Goal: Information Seeking & Learning: Check status

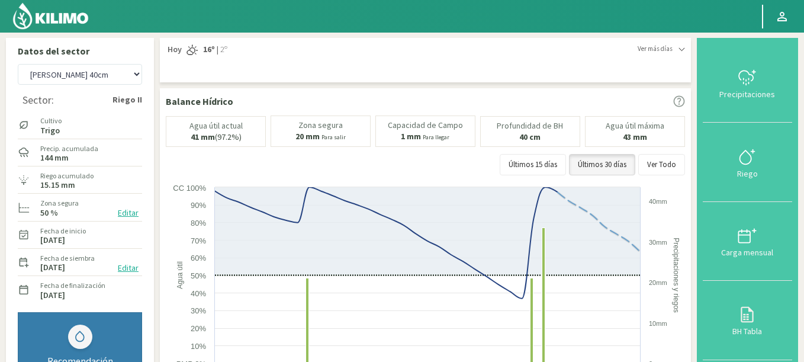
select select "8250: Object"
drag, startPoint x: 89, startPoint y: 78, endPoint x: 103, endPoint y: 76, distance: 13.7
click at [103, 76] on select "Agr. Huertos de Chocalan Agrícola Bakia Agrícola [GEOGRAPHIC_DATA] - IC Agrícol…" at bounding box center [80, 74] width 124 height 21
click at [388, 43] on div "Ver más días Hoy 16º | 2º Hoy 16º | 2º Martes 15º | 1º Miércoles 17º | 6º Jueve…" at bounding box center [425, 60] width 531 height 44
click at [75, 2] on img at bounding box center [51, 16] width 78 height 28
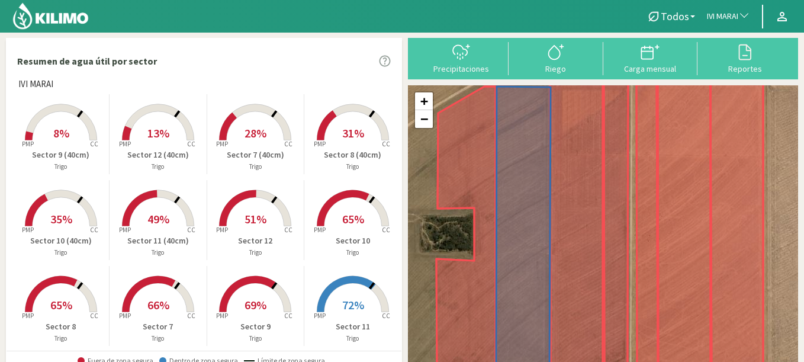
click at [733, 17] on span "IVI MARAI" at bounding box center [722, 17] width 31 height 12
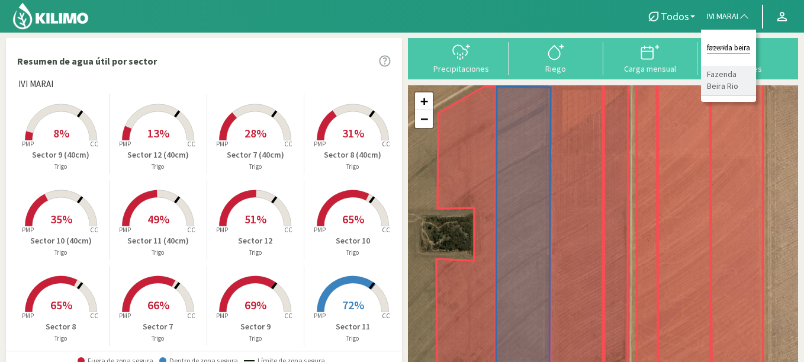
type input "fazenda beira"
click at [713, 80] on li "Fazenda Beira Rio" at bounding box center [728, 81] width 55 height 30
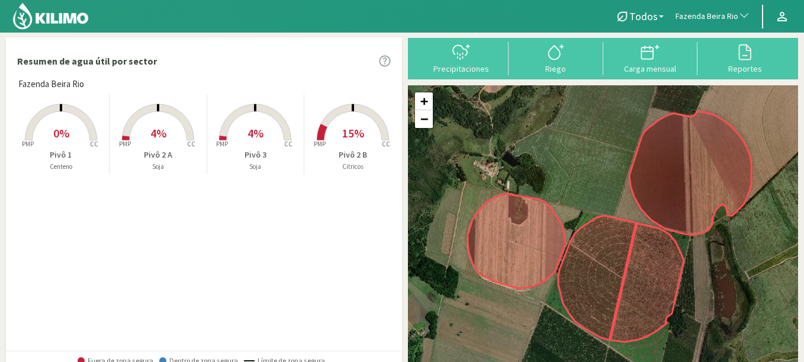
click at [56, 136] on span "0%" at bounding box center [61, 132] width 16 height 15
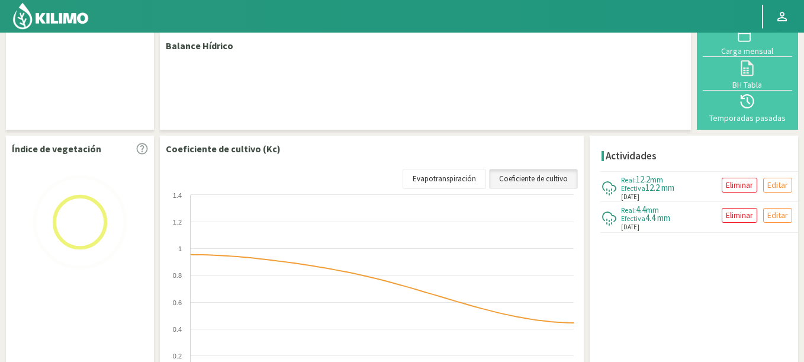
scroll to position [198, 0]
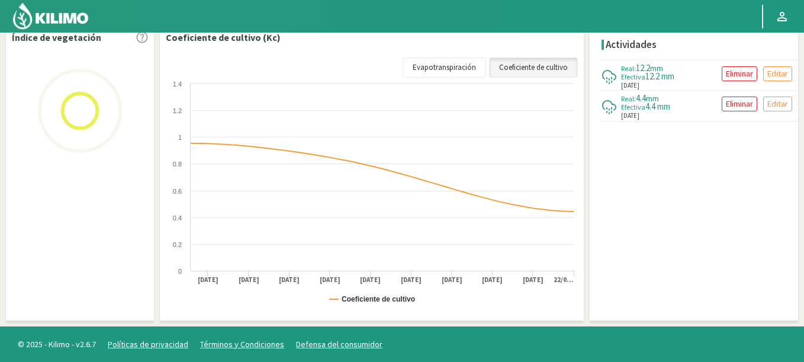
select select "92: Object"
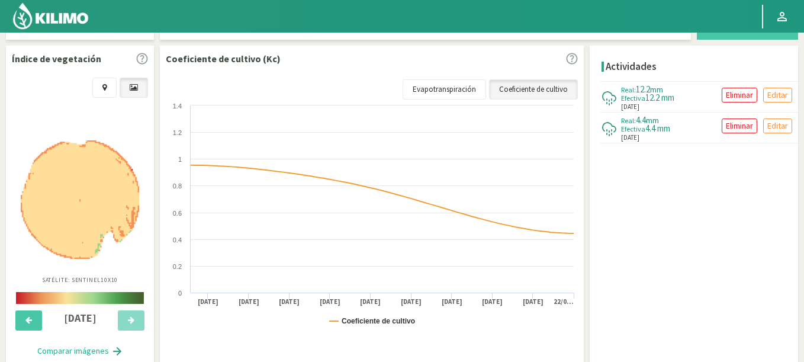
scroll to position [453, 0]
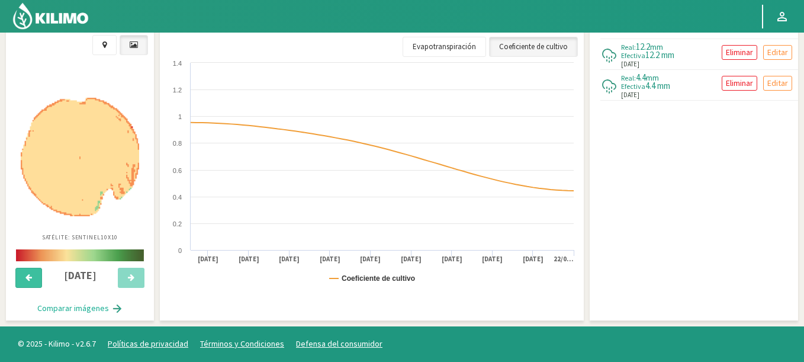
click at [24, 283] on button at bounding box center [28, 277] width 27 height 20
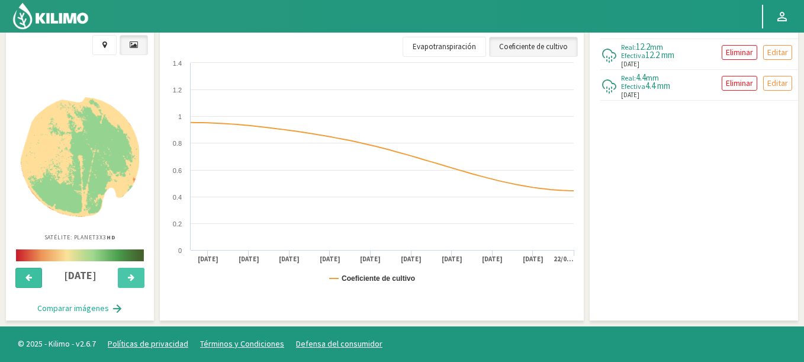
click at [24, 283] on button at bounding box center [28, 277] width 27 height 20
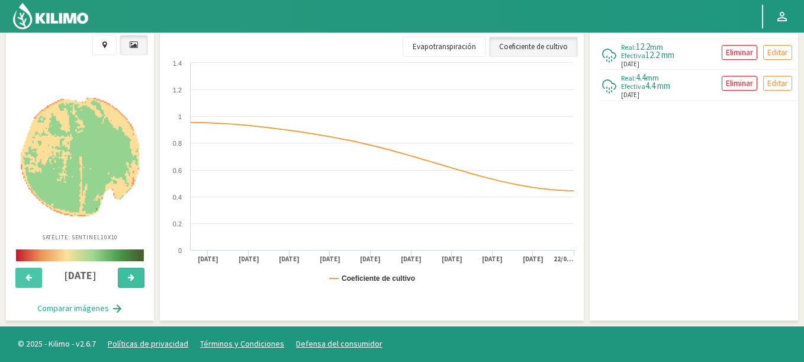
click at [125, 278] on button at bounding box center [131, 277] width 27 height 20
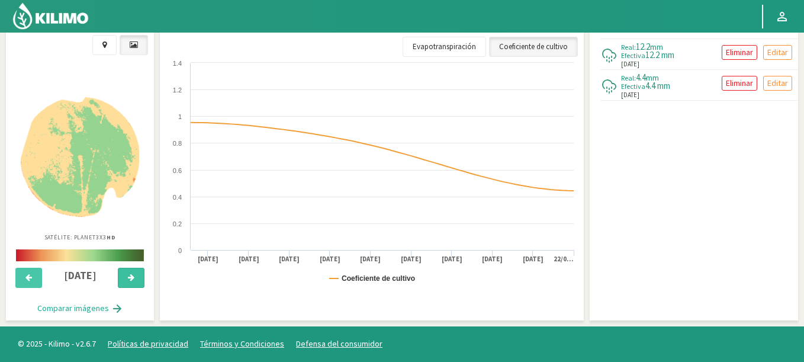
click at [125, 278] on button at bounding box center [131, 277] width 27 height 20
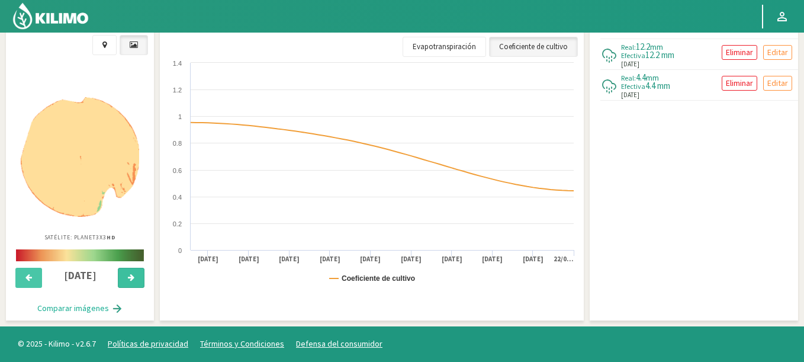
click at [125, 278] on button at bounding box center [131, 277] width 27 height 20
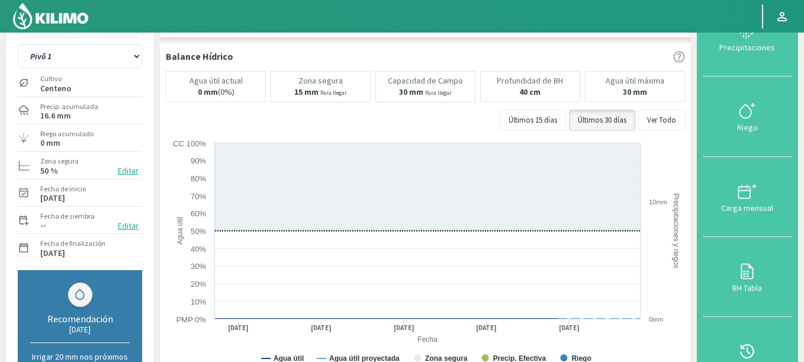
scroll to position [0, 0]
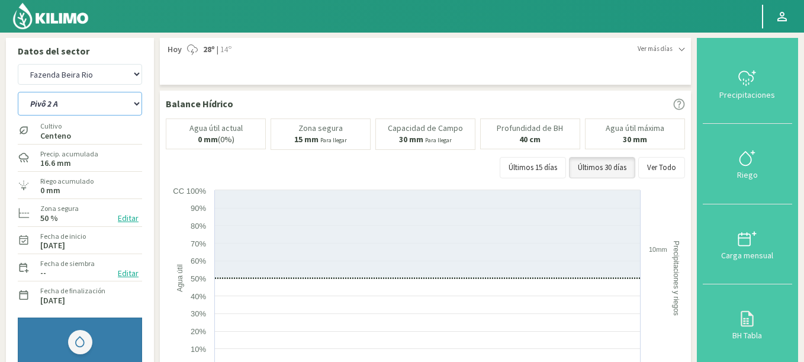
click at [18, 92] on select "Pivô 1 Pivô 2 A Pivô 2 B Pivô 3" at bounding box center [80, 104] width 124 height 24
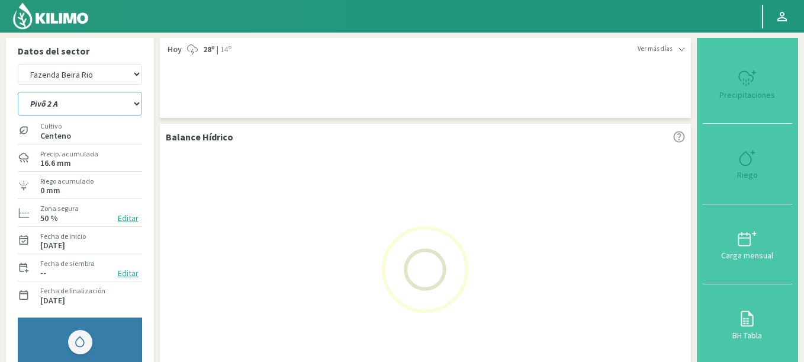
select select "0: Object"
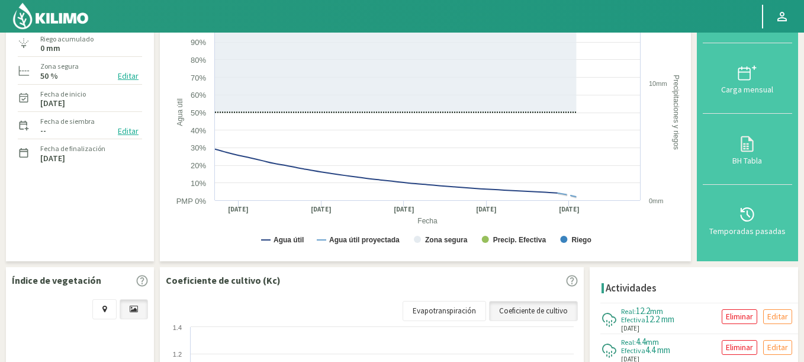
select select "367: Object"
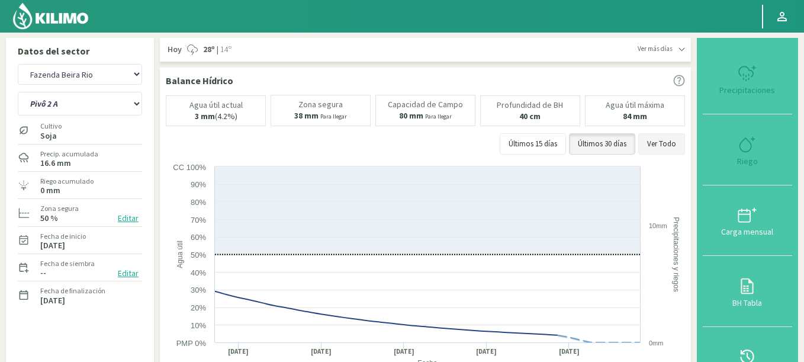
click at [668, 146] on button "Ver Todo" at bounding box center [661, 143] width 47 height 21
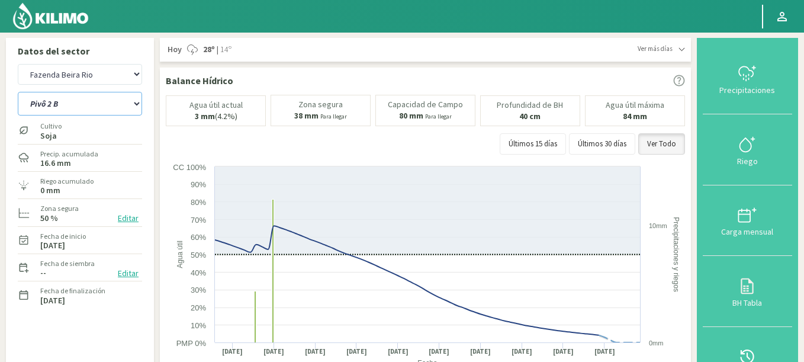
click at [18, 92] on select "Pivô 1 Pivô 2 A Pivô 2 B Pivô 3" at bounding box center [80, 104] width 124 height 24
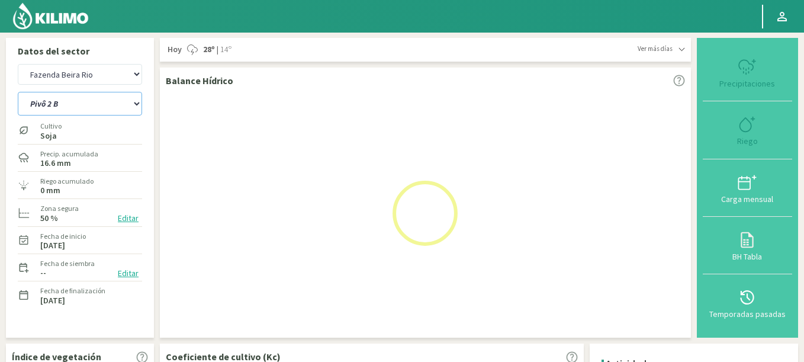
select select "5: Object"
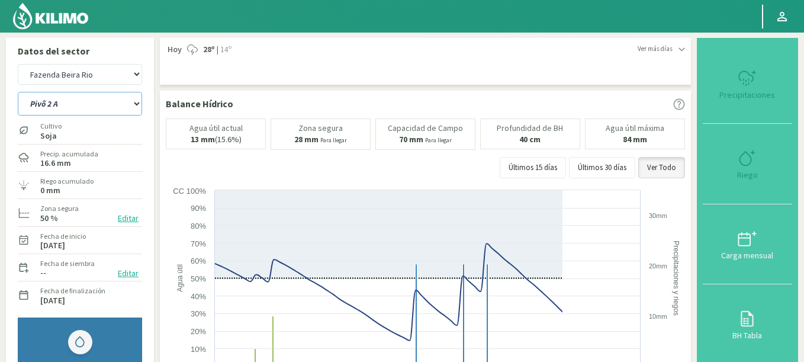
select select "642: Object"
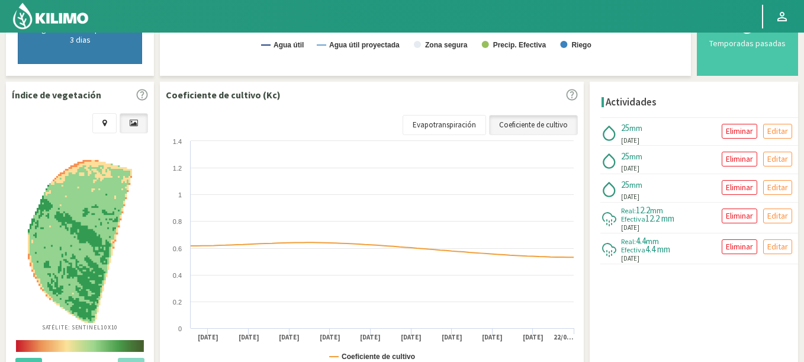
scroll to position [437, 0]
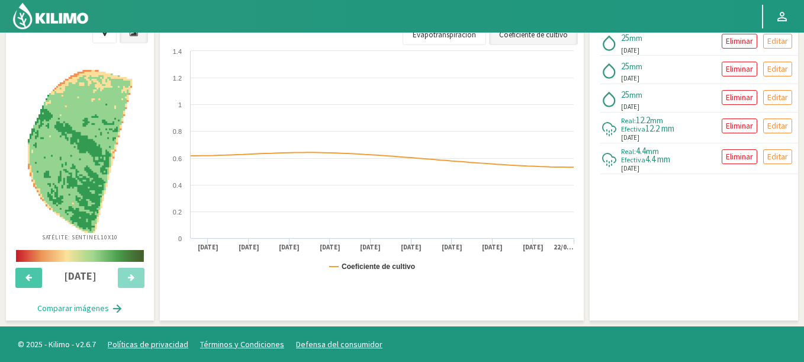
click at [43, 279] on div at bounding box center [29, 280] width 34 height 26
click at [37, 277] on button at bounding box center [28, 277] width 27 height 20
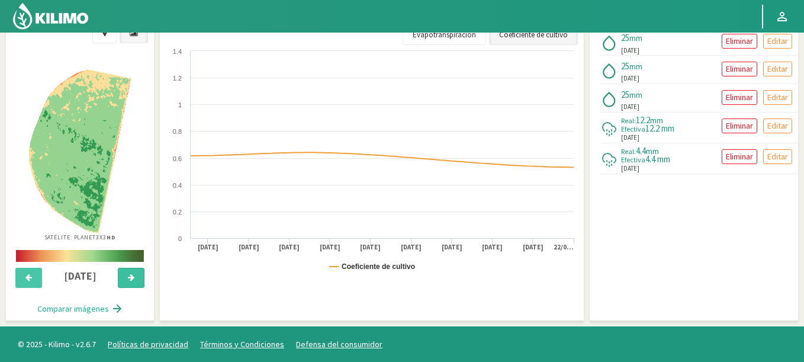
click at [134, 278] on icon at bounding box center [131, 277] width 7 height 8
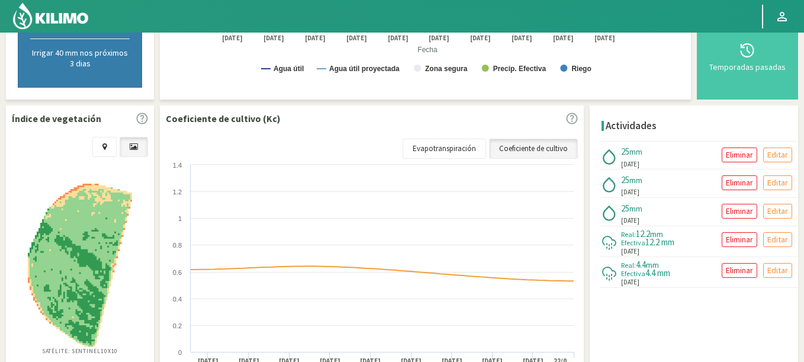
scroll to position [0, 0]
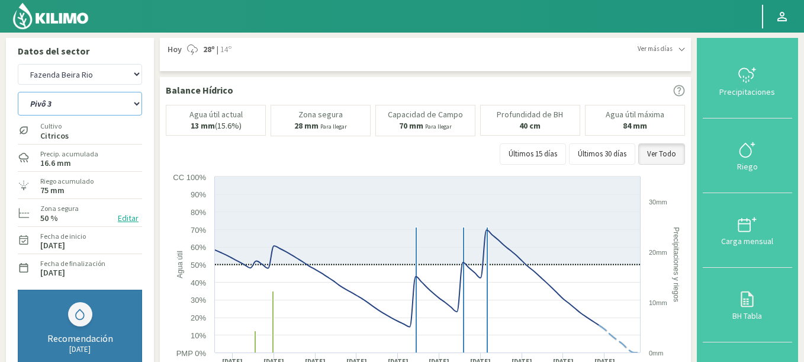
click at [18, 92] on select "Pivô 1 Pivô 2 A Pivô 2 B Pivô 3" at bounding box center [80, 104] width 124 height 24
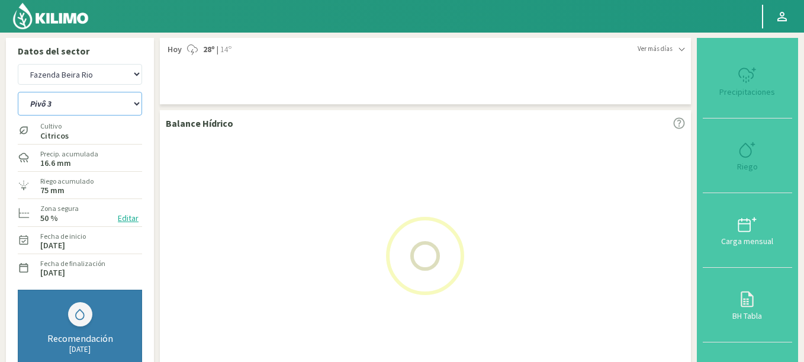
select select "10: Object"
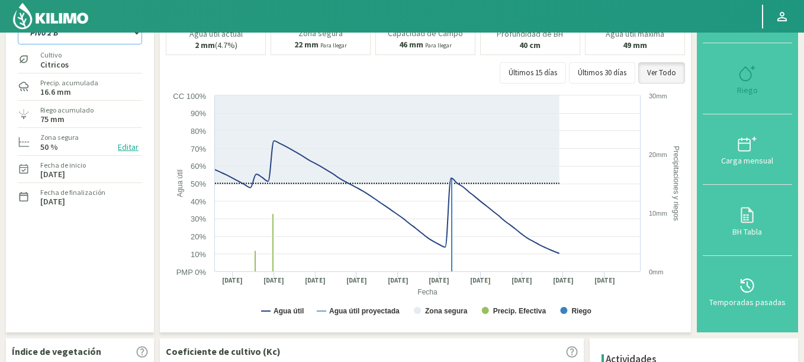
select select "917: Object"
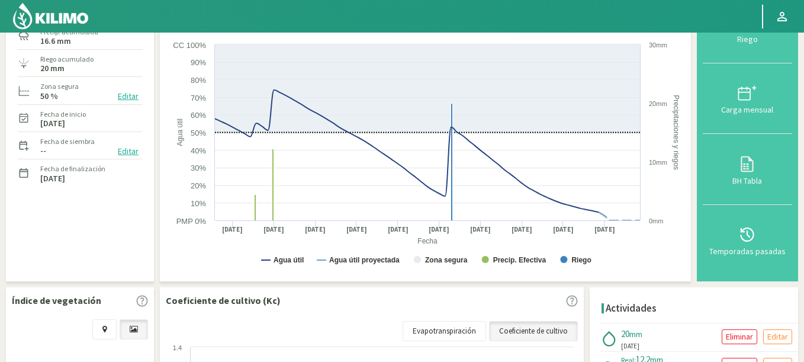
scroll to position [406, 0]
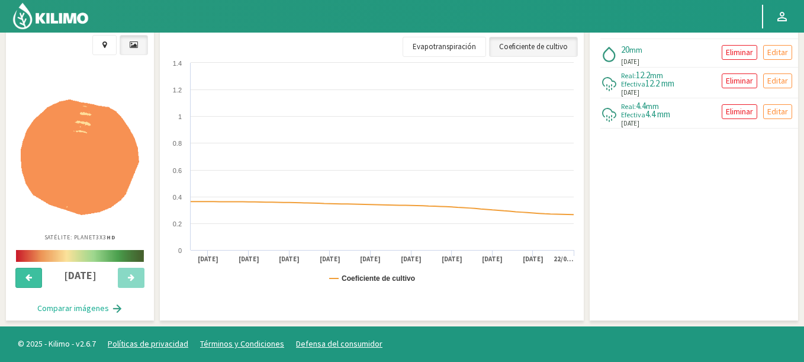
click at [30, 271] on button at bounding box center [28, 277] width 27 height 20
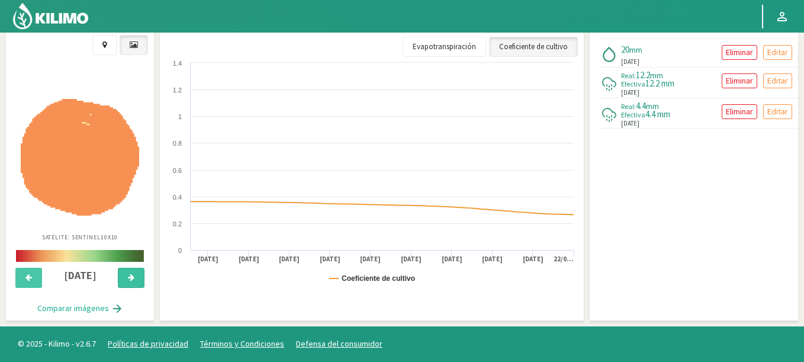
click at [137, 276] on button at bounding box center [131, 277] width 27 height 20
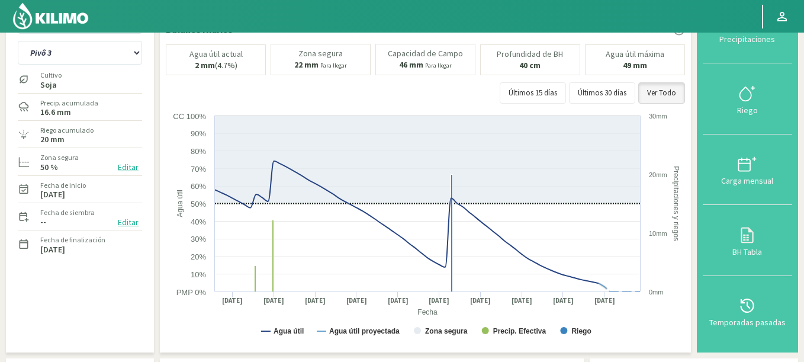
scroll to position [0, 0]
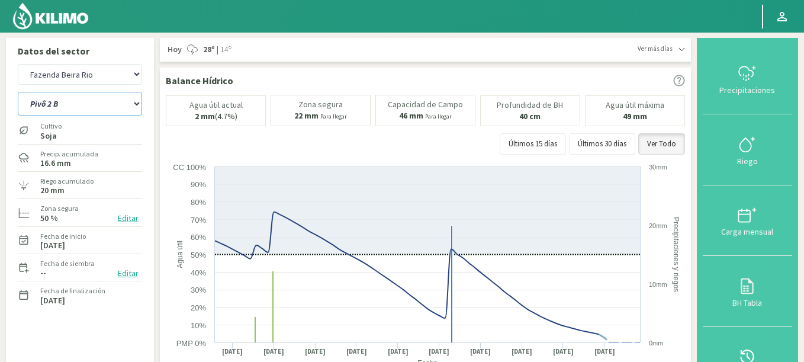
click at [18, 92] on select "Pivô 1 Pivô 2 A Pivô 2 B Pivô 3" at bounding box center [80, 104] width 124 height 24
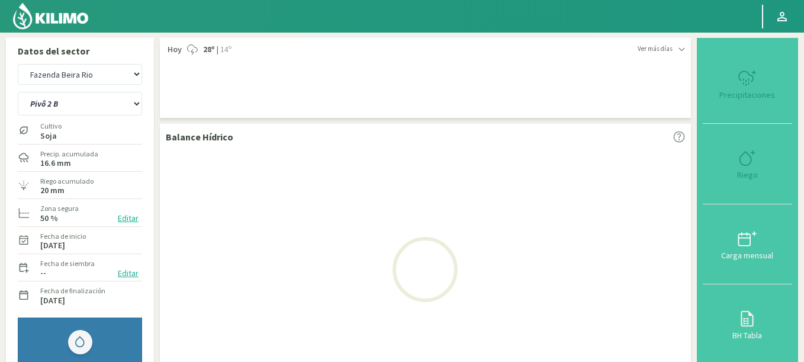
select select "15: Object"
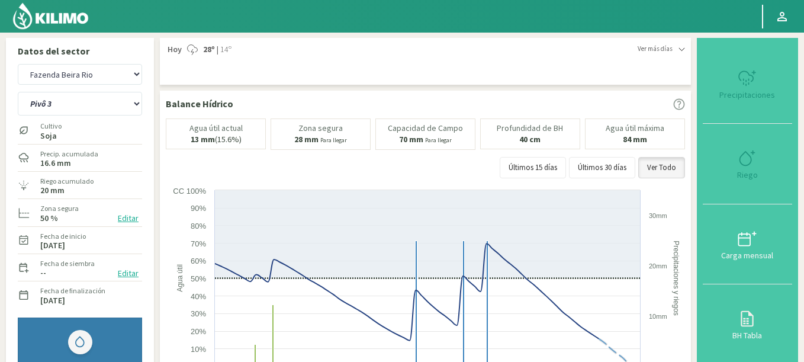
select select "1192: Object"
select select "18: Object"
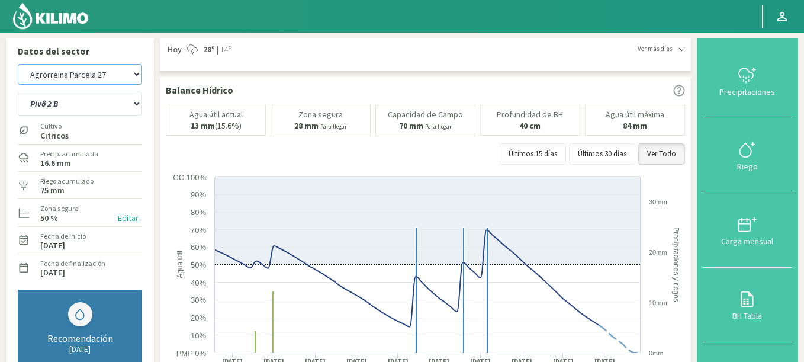
click at [91, 67] on select "Agr. Huertos de Chocalan Agrícola Bakia Agrícola [GEOGRAPHIC_DATA] - IC Agrícol…" at bounding box center [80, 74] width 124 height 21
select select "1382: Object"
select select "20: Object"
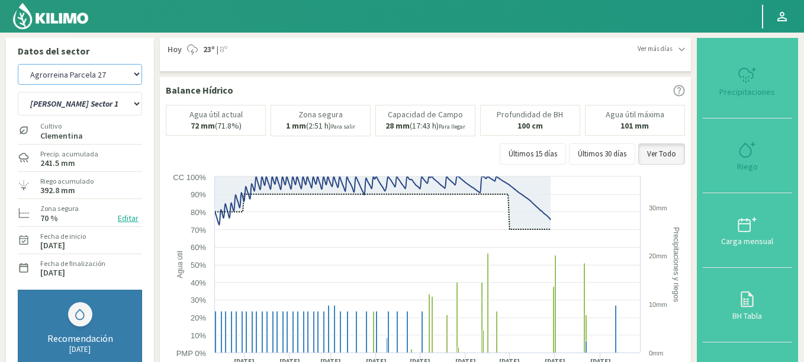
click at [109, 76] on select "Agr. Huertos de Chocalan Agrícola Bakia Agrícola [GEOGRAPHIC_DATA] - IC Agrícol…" at bounding box center [80, 74] width 124 height 21
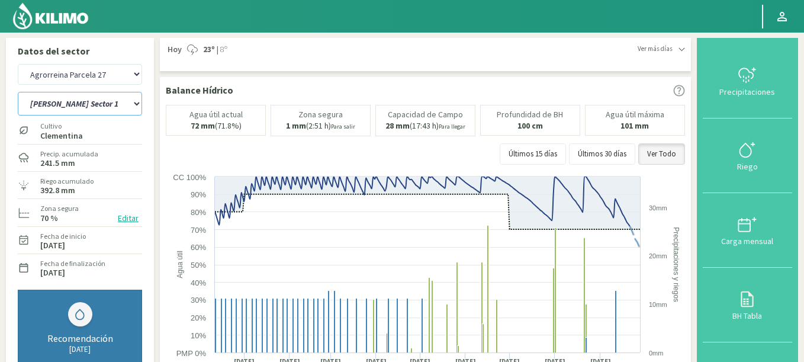
click at [98, 99] on select "[PERSON_NAME] Sector 1 [PERSON_NAME] Sector 2 [PERSON_NAME] Sector 3 [PERSON_NA…" at bounding box center [80, 104] width 124 height 24
click at [18, 64] on select "Agr. Huertos de Chocalan Agrícola Bakia Agrícola [GEOGRAPHIC_DATA] - IC Agrícol…" at bounding box center [80, 74] width 124 height 21
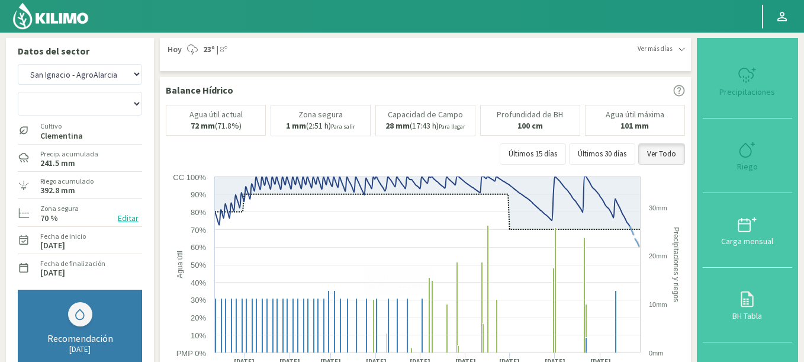
select select "1879: Object"
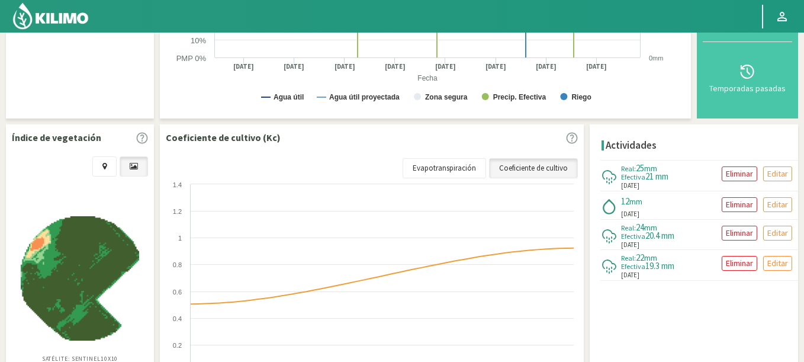
scroll to position [122, 0]
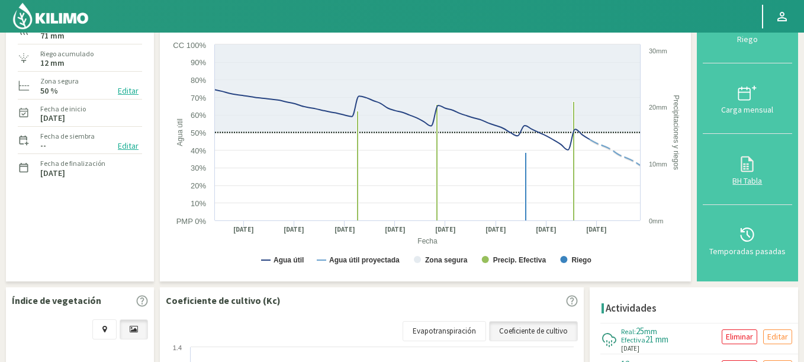
click at [747, 175] on svg-icon at bounding box center [746, 170] width 19 height 11
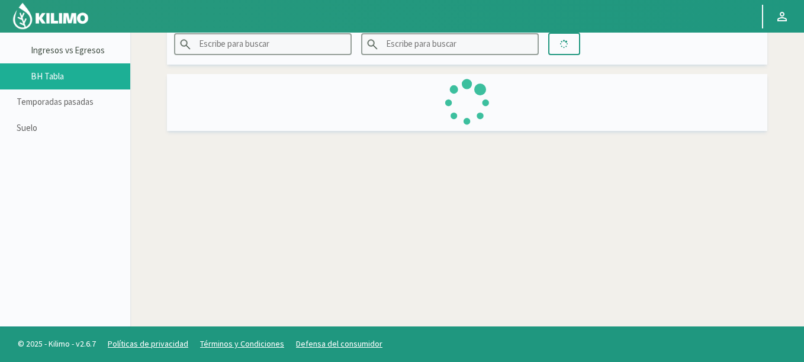
scroll to position [68, 0]
type input "San Ignacio - AgroAlarcia"
type input "Lote 1"
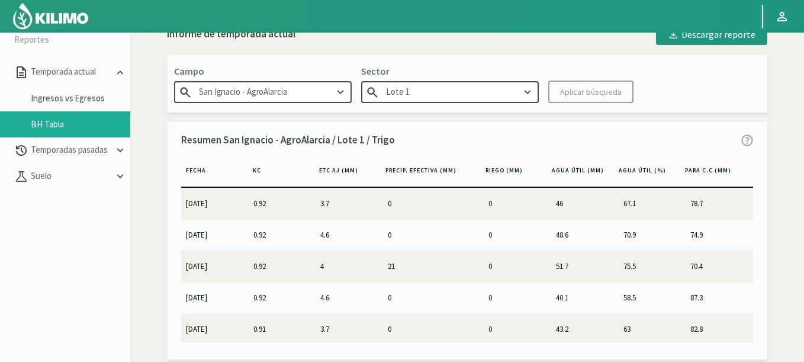
scroll to position [0, 0]
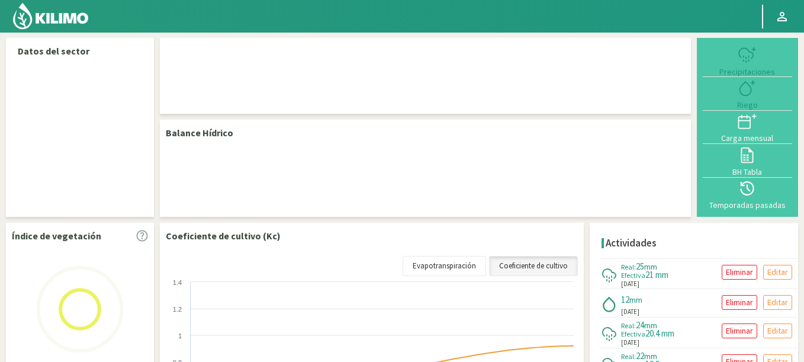
select select "229: Object"
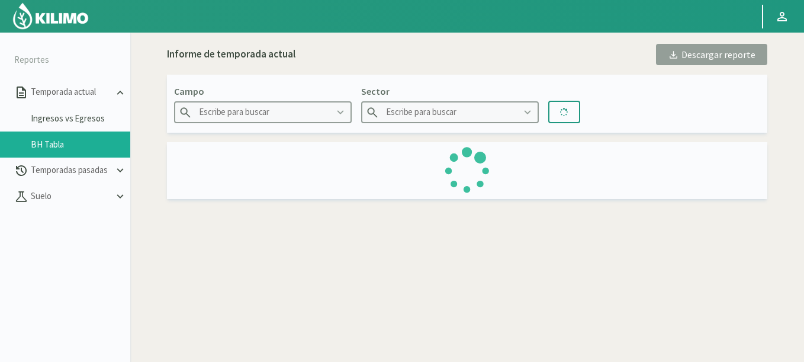
type input "San Ignacio - AgroAlarcia"
type input "Lote 1"
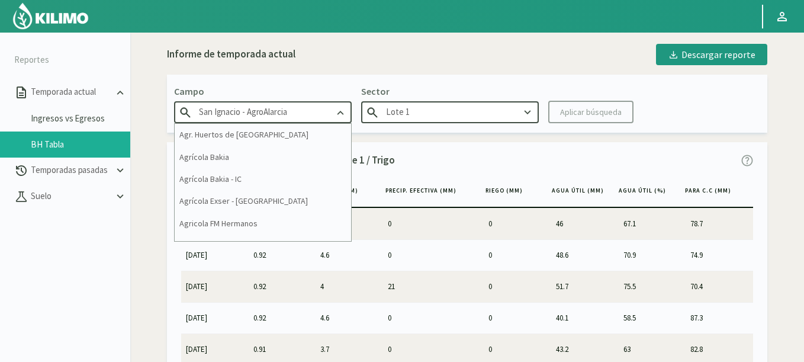
click at [263, 112] on input "San Ignacio - AgroAlarcia" at bounding box center [263, 112] width 178 height 22
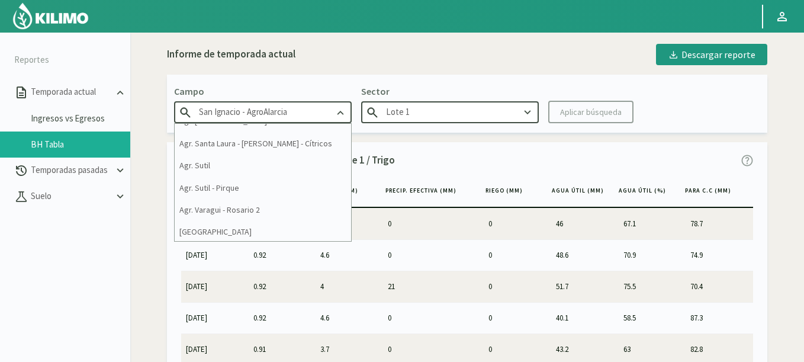
scroll to position [497, 0]
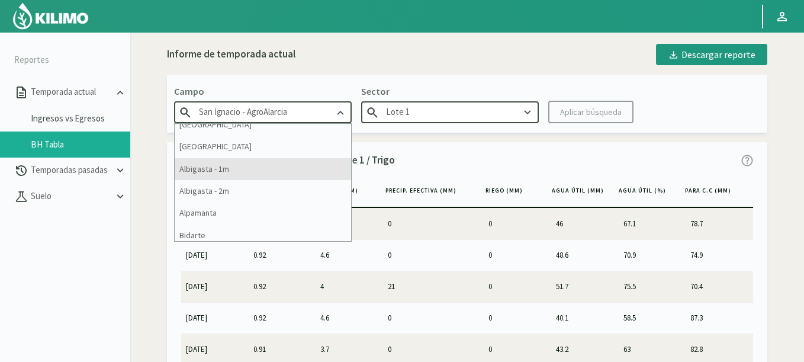
click at [233, 167] on div "Albigasta - 1m" at bounding box center [263, 169] width 176 height 22
type input "Albigasta - 1m"
type input "C1 SUR"
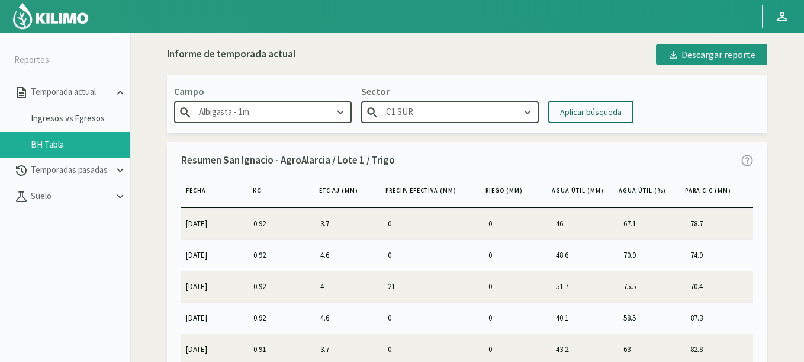
click at [588, 107] on div "Aplicar búsqueda" at bounding box center [591, 112] width 62 height 12
click at [799, 322] on div "Para visualizar esta sección de BH Tabla deberás hacerlo desde una pc. Informe …" at bounding box center [466, 213] width 673 height 362
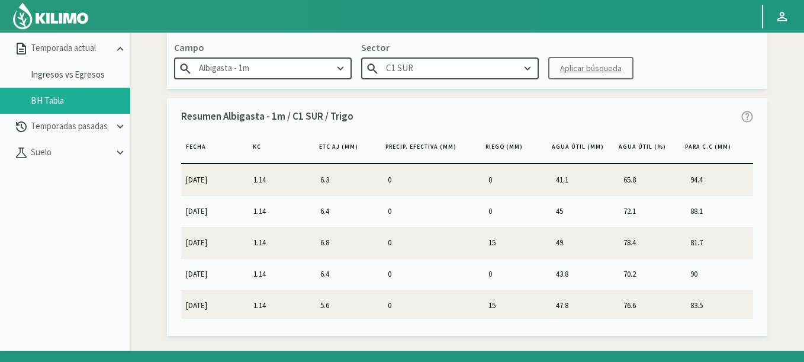
scroll to position [68, 0]
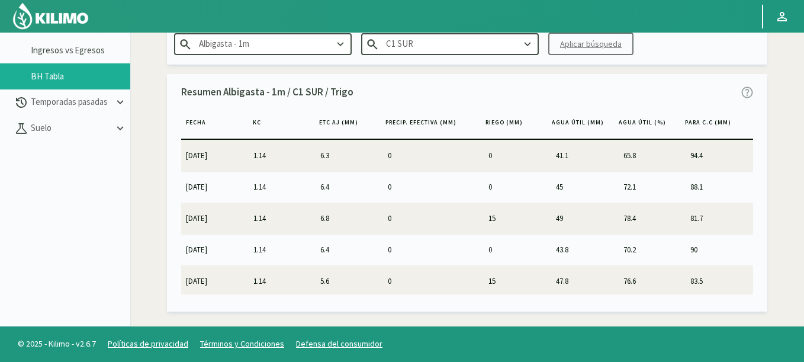
click at [273, 42] on input "Albigasta - 1m" at bounding box center [263, 44] width 178 height 22
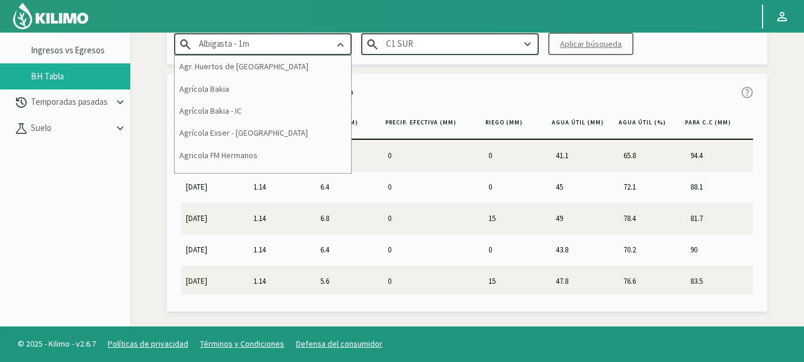
click at [350, 49] on input "Albigasta - 1m" at bounding box center [263, 44] width 178 height 22
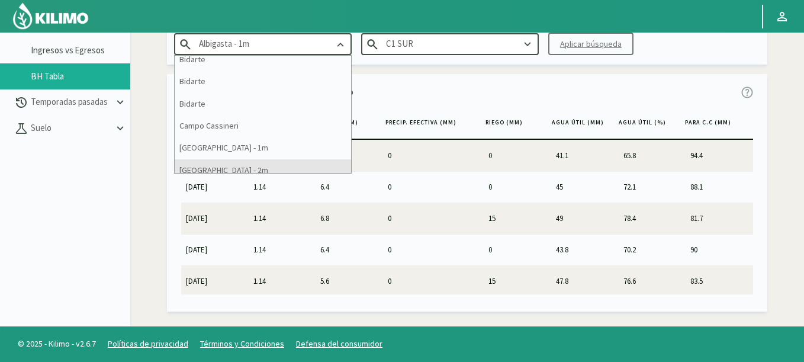
scroll to position [639, 0]
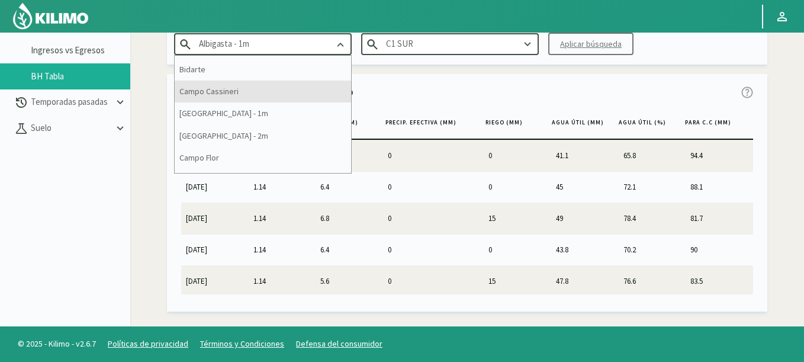
click at [250, 91] on div "Campo Cassineri" at bounding box center [263, 91] width 176 height 22
type input "Campo Cassineri"
type input "P1"
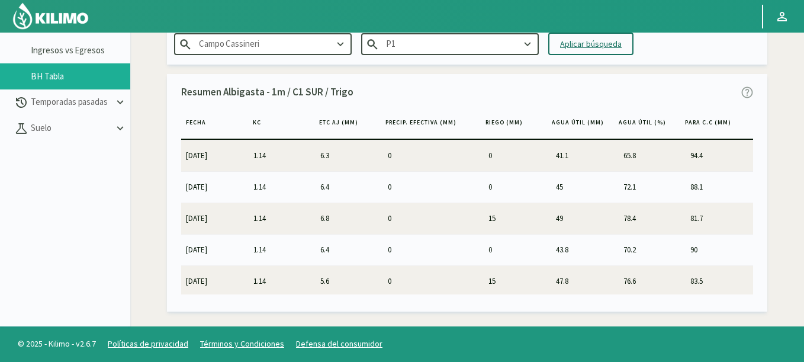
click at [585, 46] on div "Aplicar búsqueda" at bounding box center [591, 44] width 62 height 12
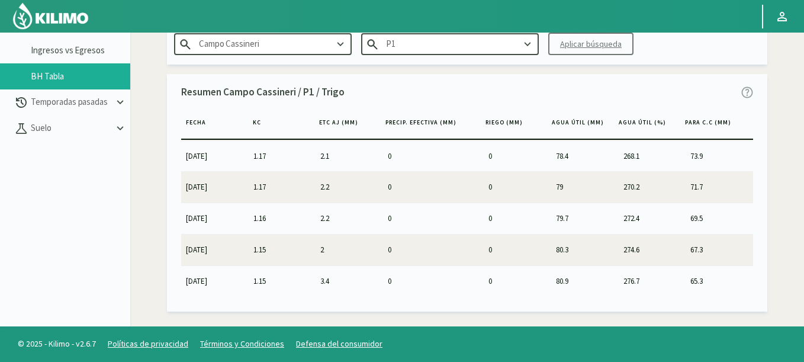
scroll to position [1207, 0]
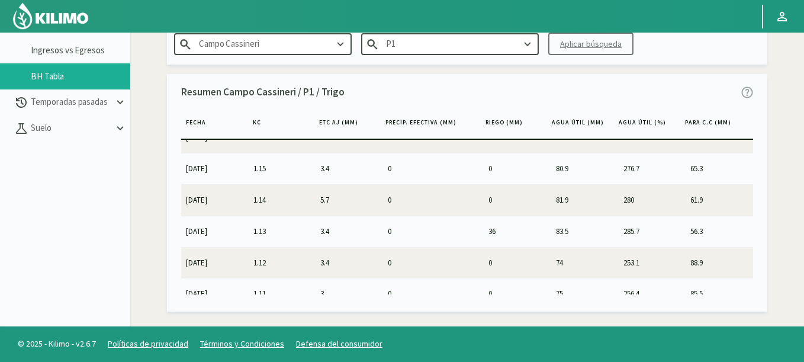
click at [343, 40] on icon at bounding box center [340, 44] width 13 height 13
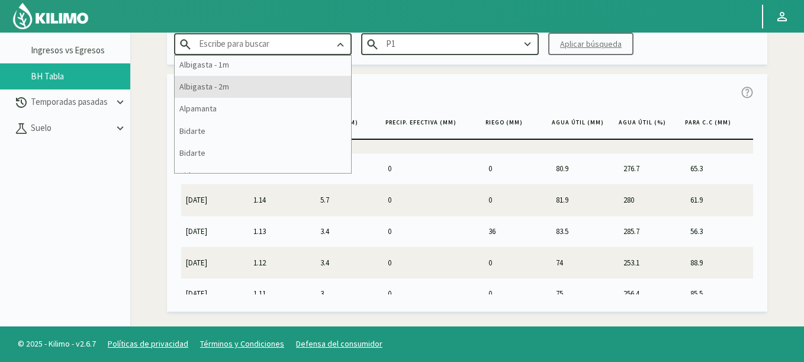
scroll to position [568, 0]
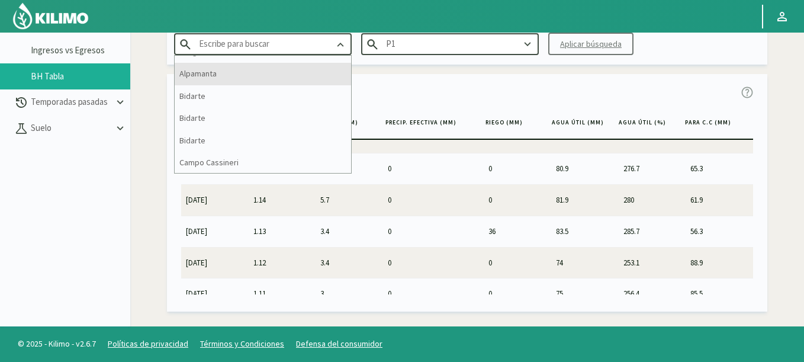
click at [220, 71] on div "Alpamanta" at bounding box center [263, 74] width 176 height 22
type input "Alpamanta"
type input "Cuartel 1A Malbec"
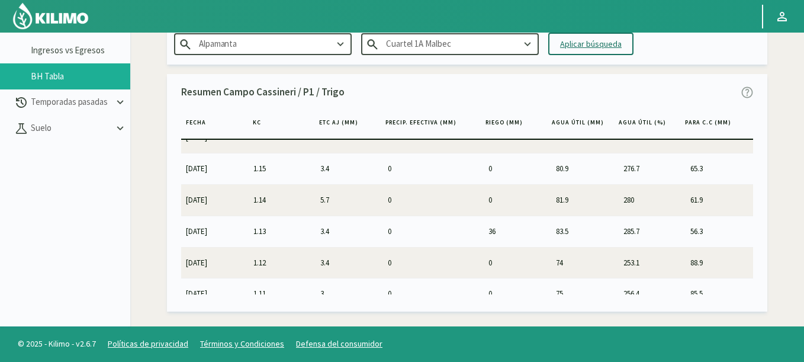
click at [587, 54] on button "Aplicar búsqueda" at bounding box center [590, 44] width 85 height 22
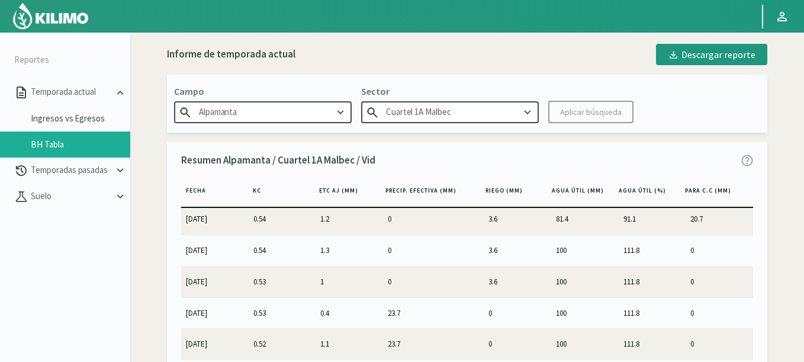
scroll to position [68, 0]
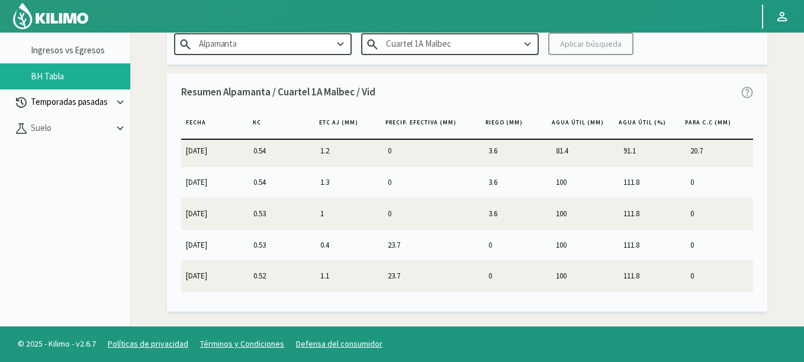
click at [74, 96] on p "Temporadas pasadas" at bounding box center [70, 102] width 85 height 14
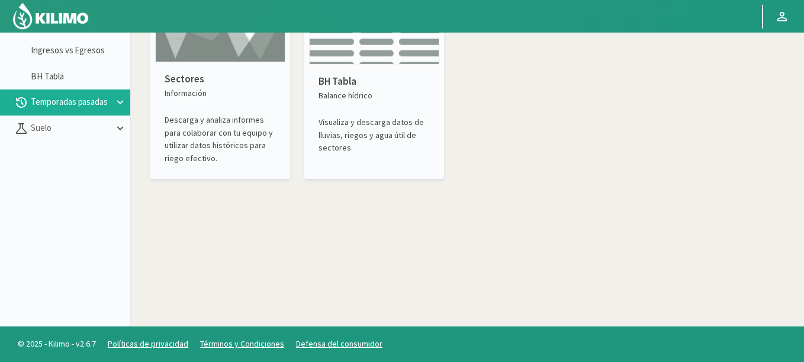
click at [347, 61] on img at bounding box center [374, 22] width 130 height 84
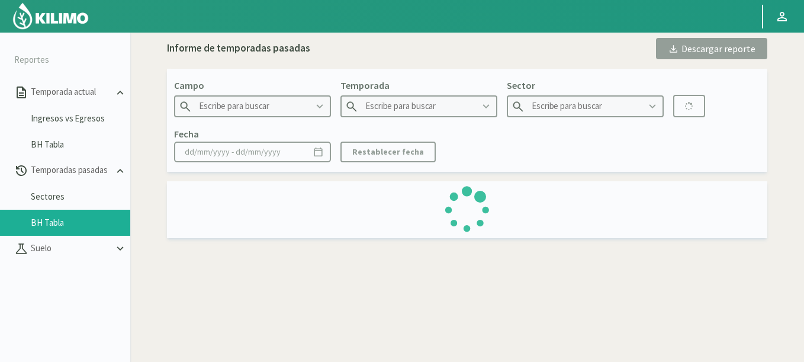
type input "21 de Septiembre"
type input "2022"
type input "P2B - Maiz"
type input "[DATE] - [DATE]"
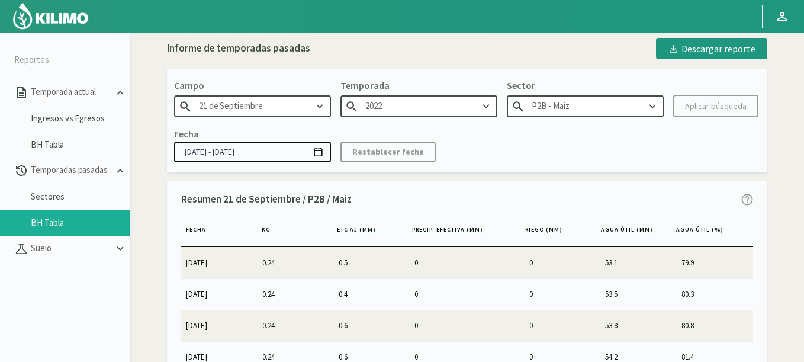
click at [221, 102] on input "21 de Septiembre" at bounding box center [252, 106] width 157 height 22
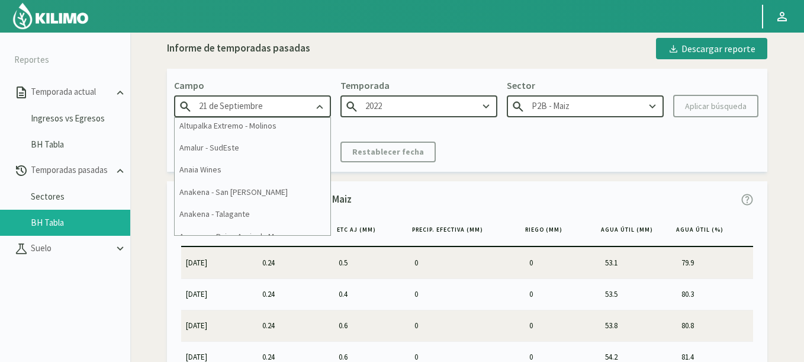
scroll to position [5468, 0]
click at [221, 167] on div "Anaia Wines" at bounding box center [253, 170] width 156 height 22
type input "Anaia Wines"
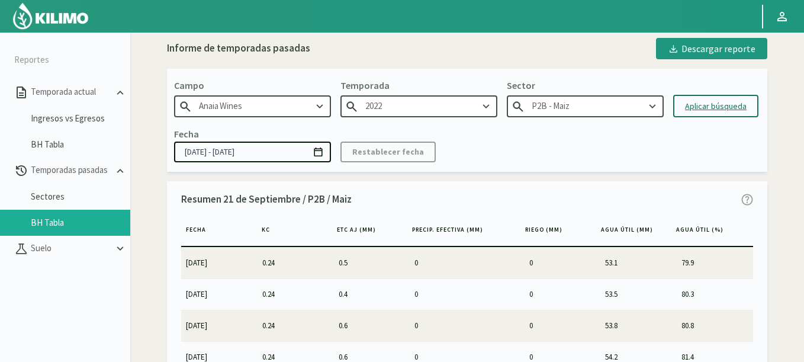
type input "2023"
type input "10.1 - Malbec - Vid"
click at [724, 109] on div "Aplicar búsqueda" at bounding box center [716, 106] width 62 height 12
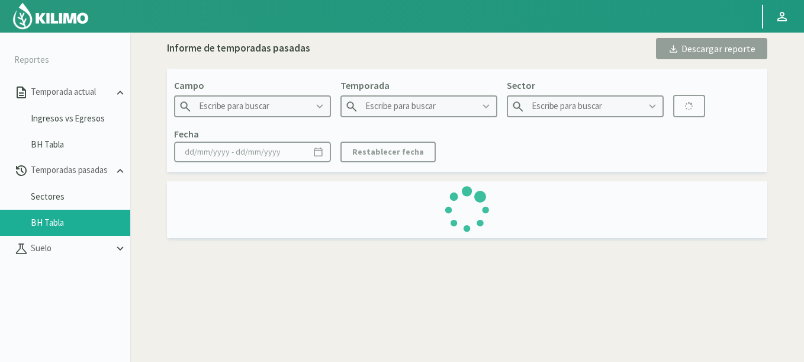
type input "Anaia Wines"
type input "2023"
type input "10.1 - Malbec - Vid"
type input "[DATE] - [DATE]"
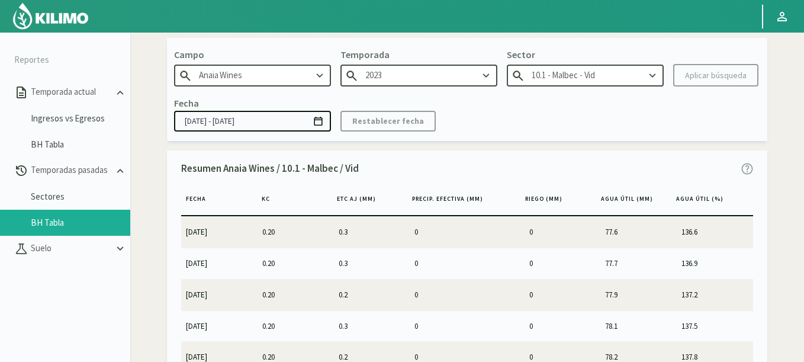
scroll to position [4, 0]
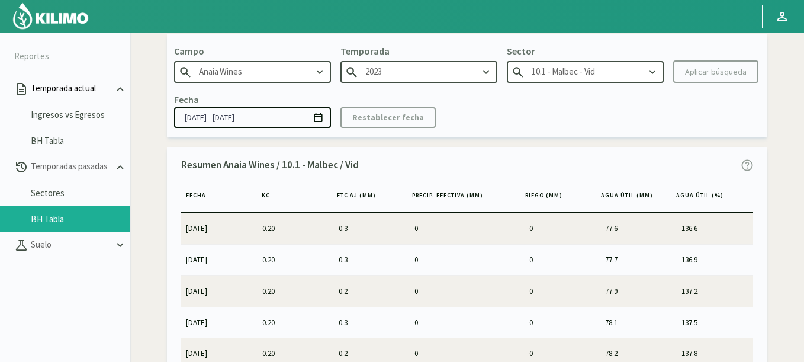
click at [67, 90] on p "Temporada actual" at bounding box center [70, 89] width 85 height 14
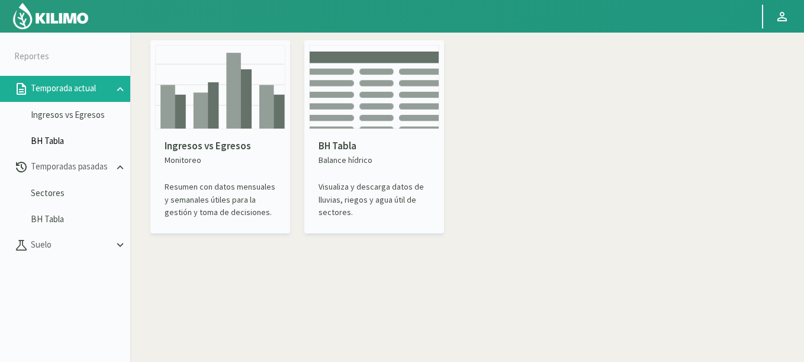
click at [57, 137] on link "BH Tabla" at bounding box center [80, 141] width 99 height 11
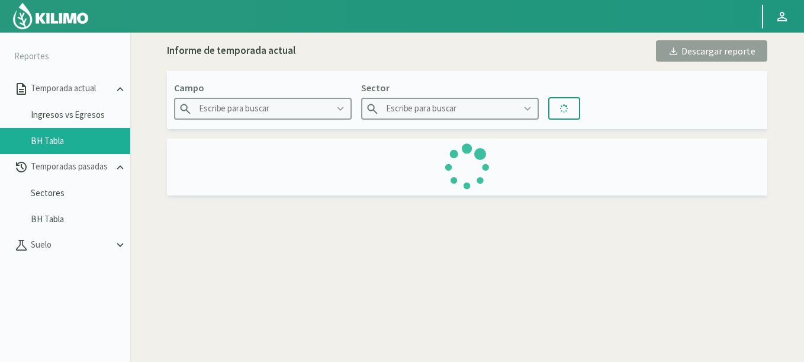
type input "Agr. Huertos de [GEOGRAPHIC_DATA]"
type input "C1.1 Cir Larry"
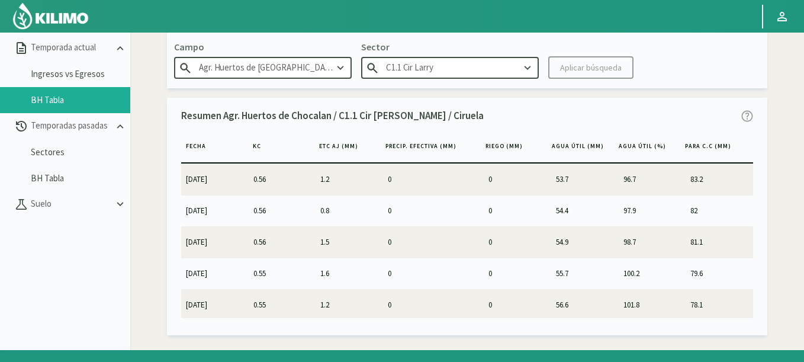
scroll to position [68, 0]
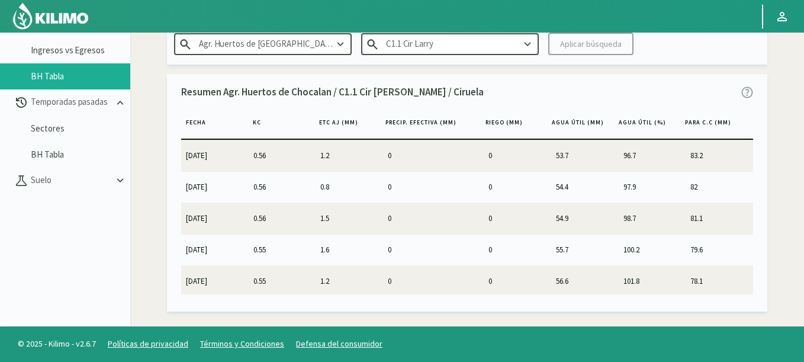
click at [285, 46] on input "Agr. Huertos de [GEOGRAPHIC_DATA]" at bounding box center [263, 44] width 178 height 22
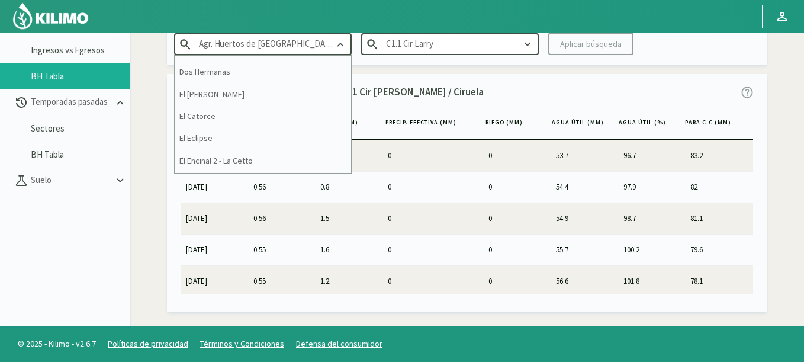
scroll to position [1420, 0]
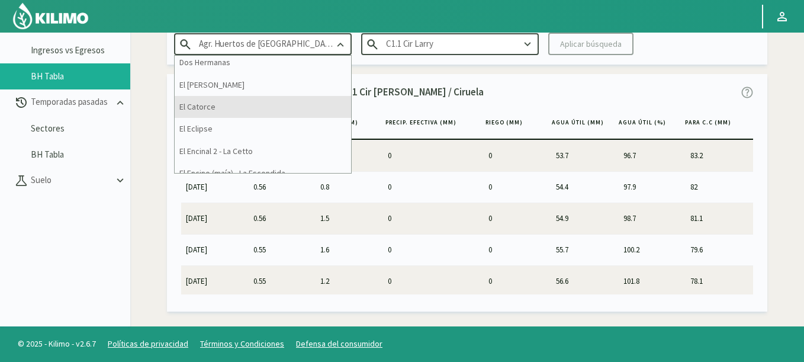
click at [218, 101] on div "El Catorce" at bounding box center [263, 107] width 176 height 22
type input "El Catorce"
type input "CatR2"
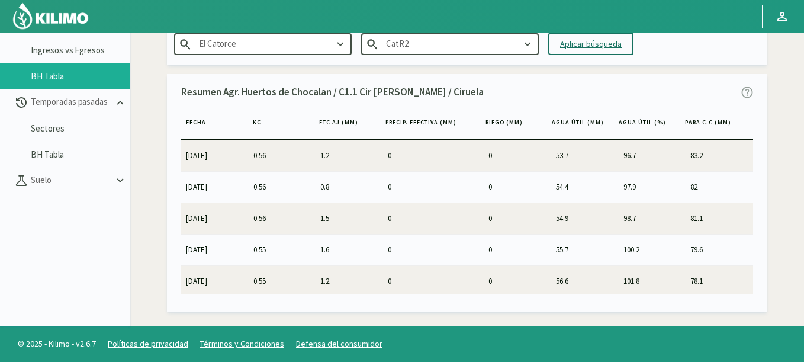
click at [623, 41] on button "Aplicar búsqueda" at bounding box center [590, 44] width 85 height 22
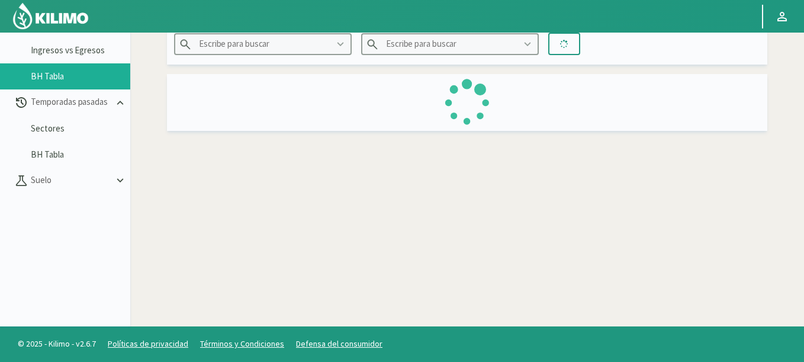
type input "El Catorce"
type input "CatR2"
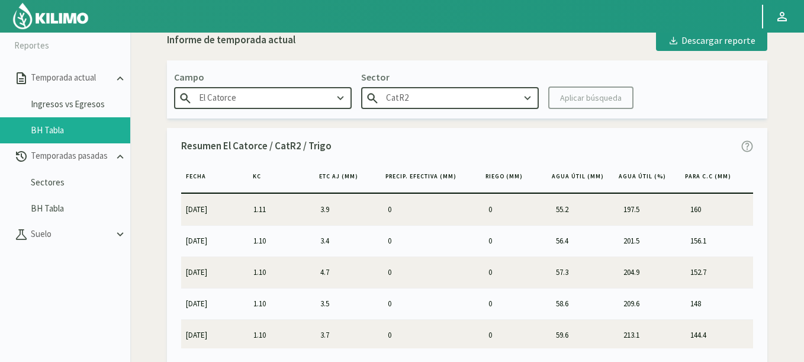
scroll to position [12, 0]
